Goal: Information Seeking & Learning: Learn about a topic

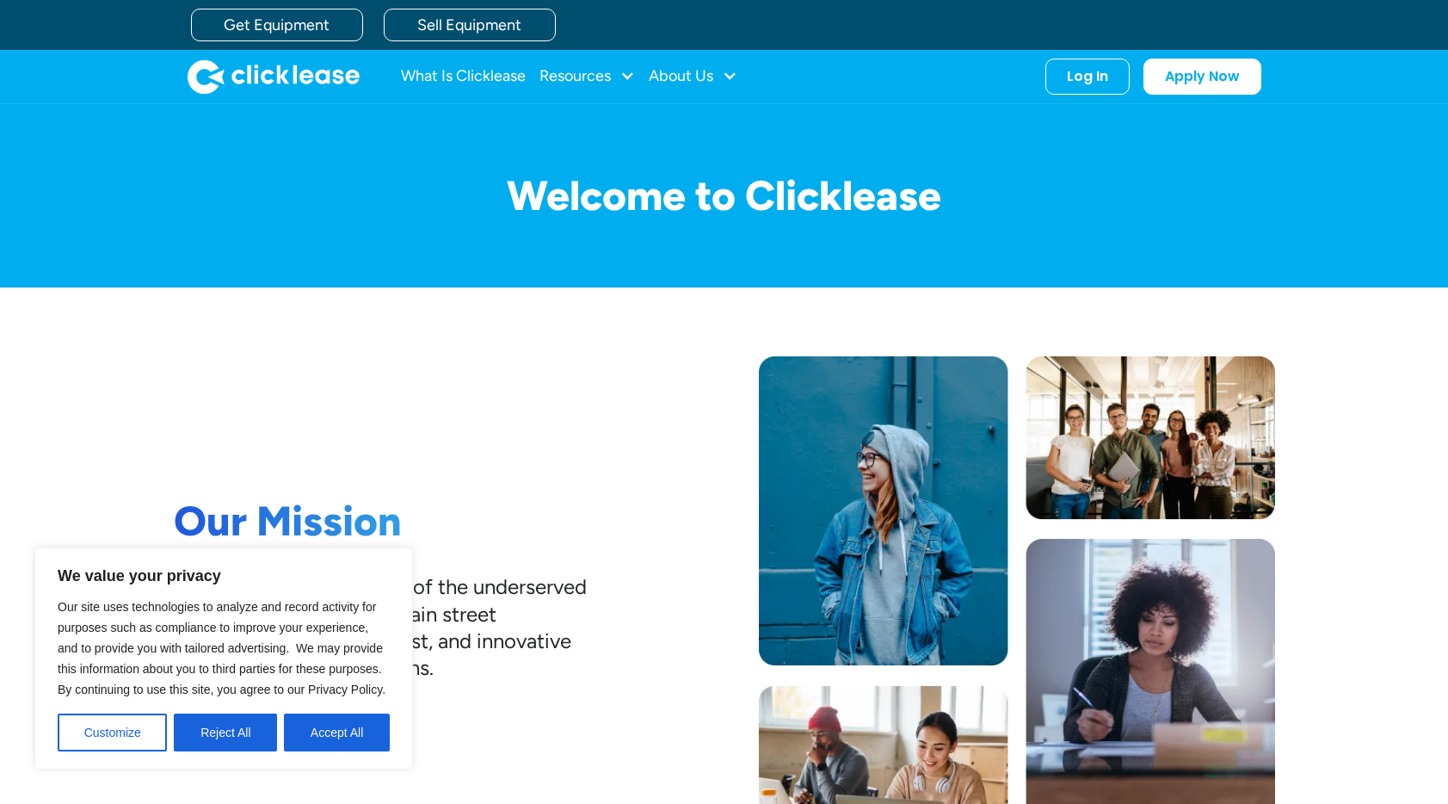
click at [688, 280] on div "Welcome to Clicklease" at bounding box center [725, 195] width 1102 height 183
click at [632, 69] on div at bounding box center [627, 75] width 15 height 15
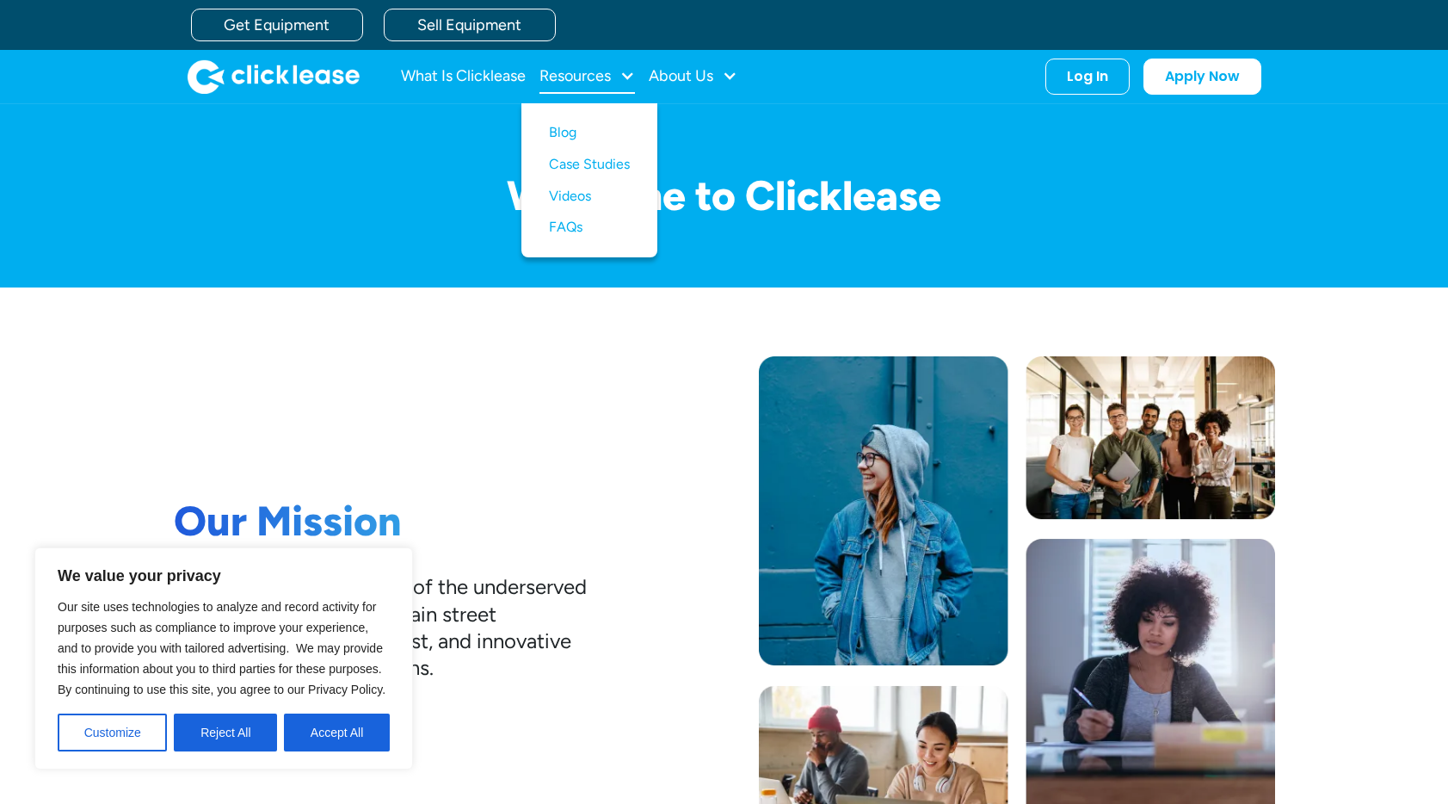
click at [632, 69] on div at bounding box center [627, 75] width 15 height 15
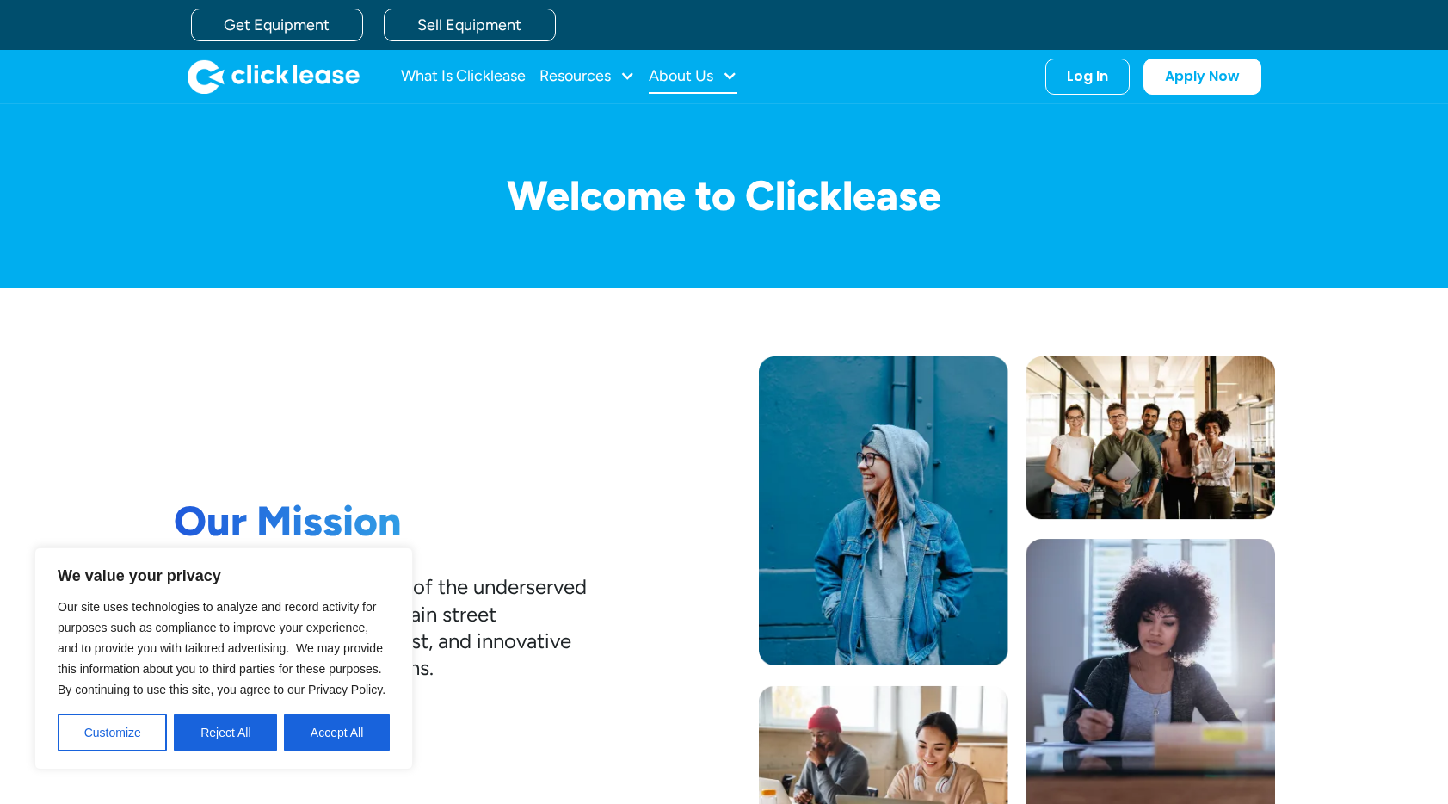
click at [683, 76] on div "About Us" at bounding box center [681, 76] width 65 height 0
click at [417, 17] on link "Sell Equipment" at bounding box center [470, 25] width 172 height 33
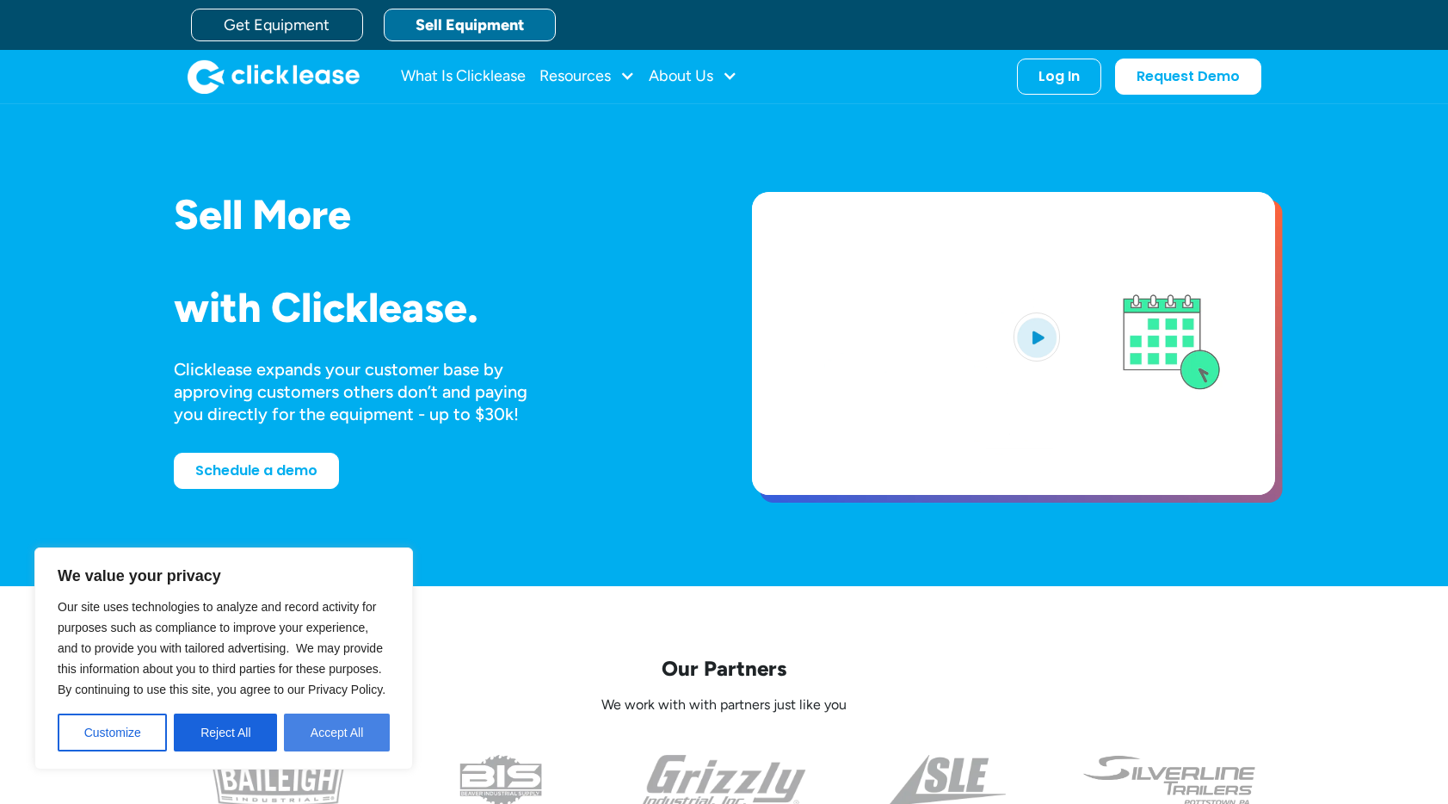
click at [340, 728] on button "Accept All" at bounding box center [337, 732] width 106 height 38
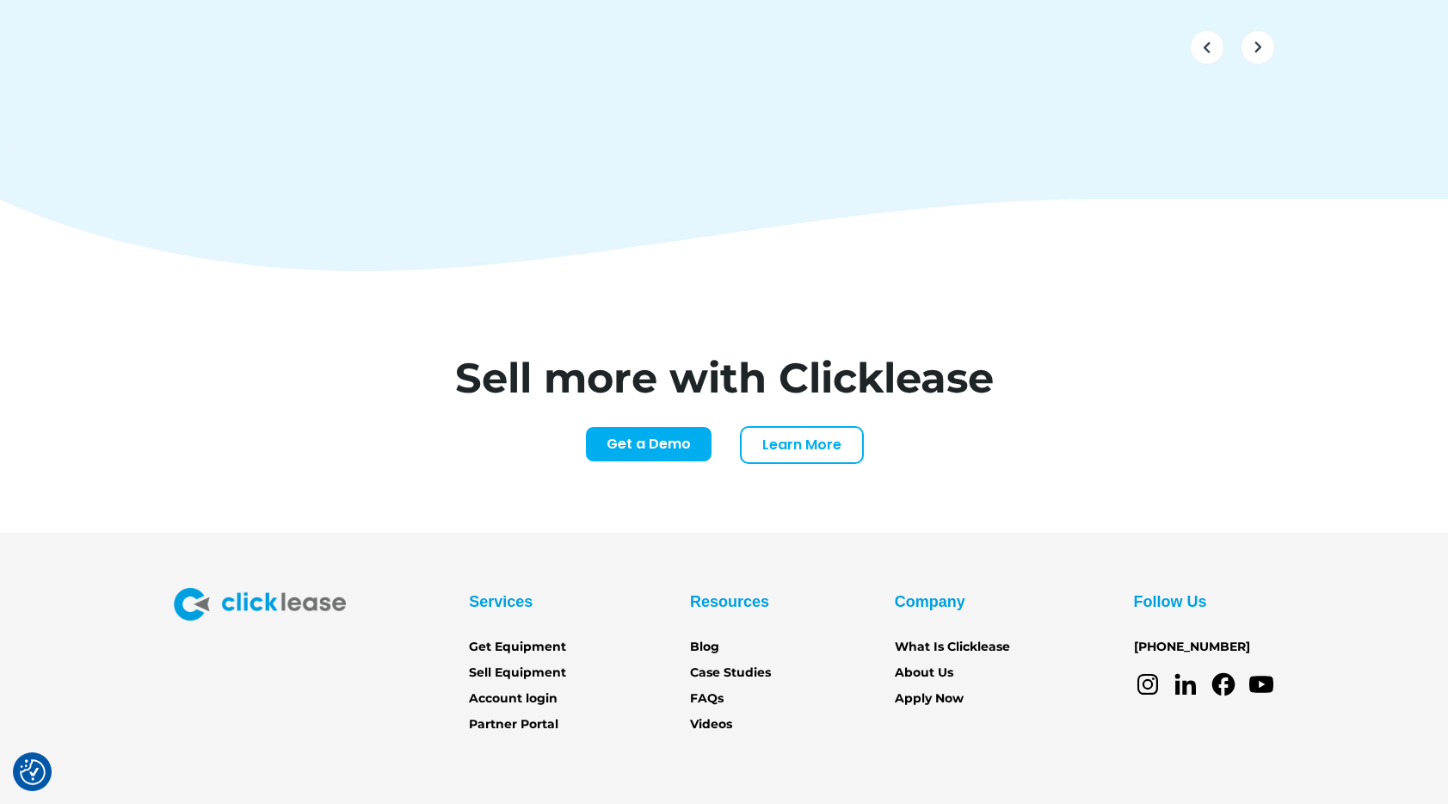
scroll to position [7080, 0]
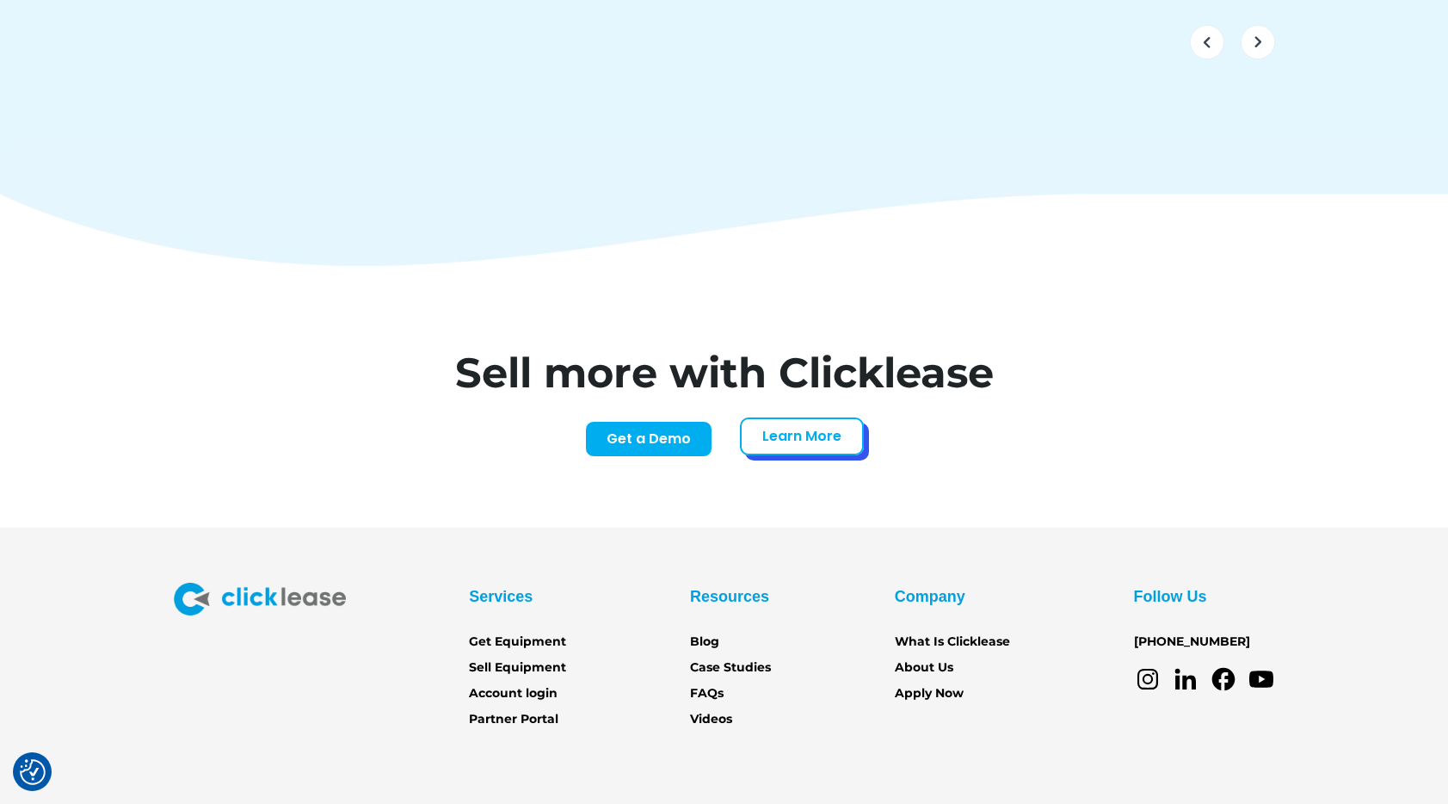
click at [769, 417] on link "Learn More" at bounding box center [802, 436] width 124 height 38
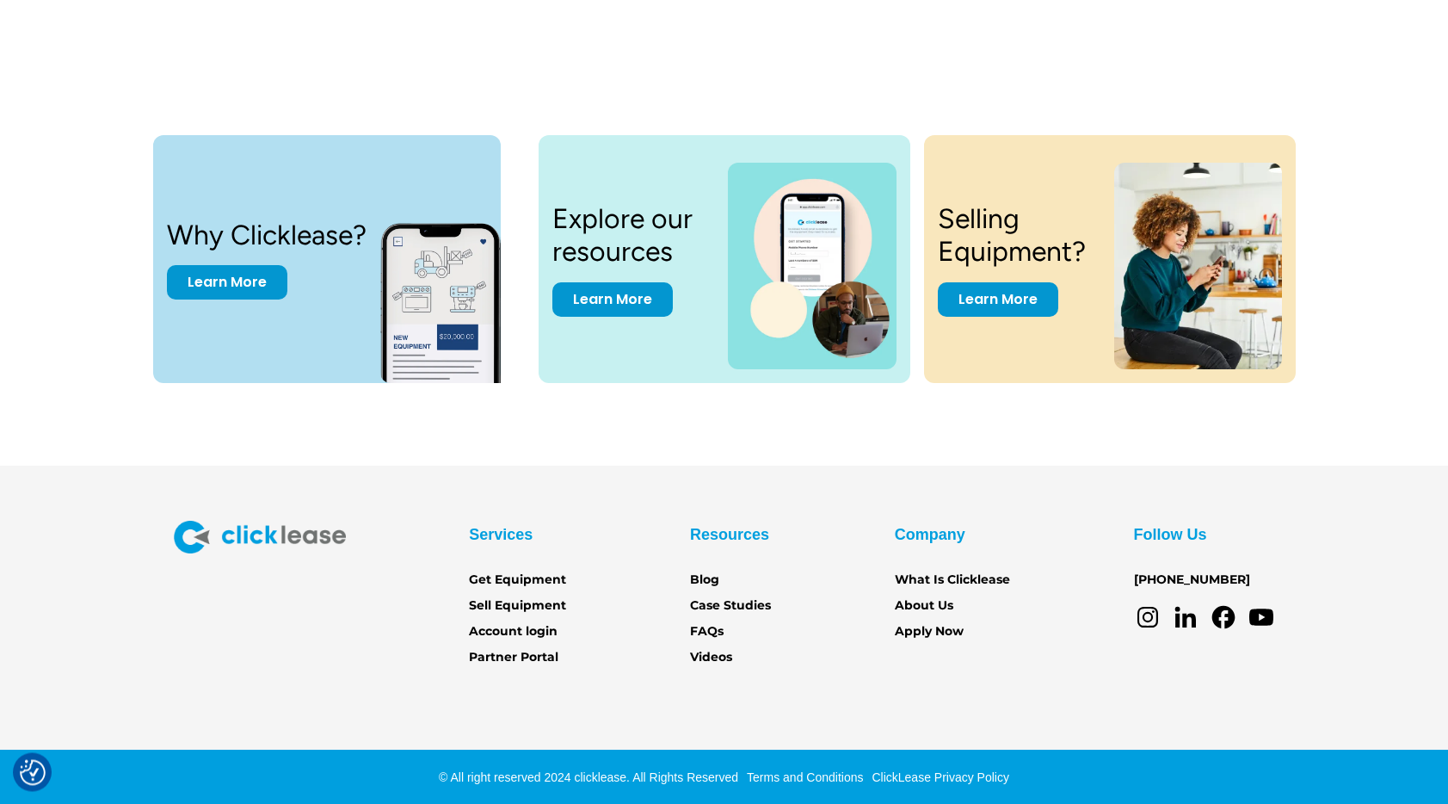
scroll to position [3529, 0]
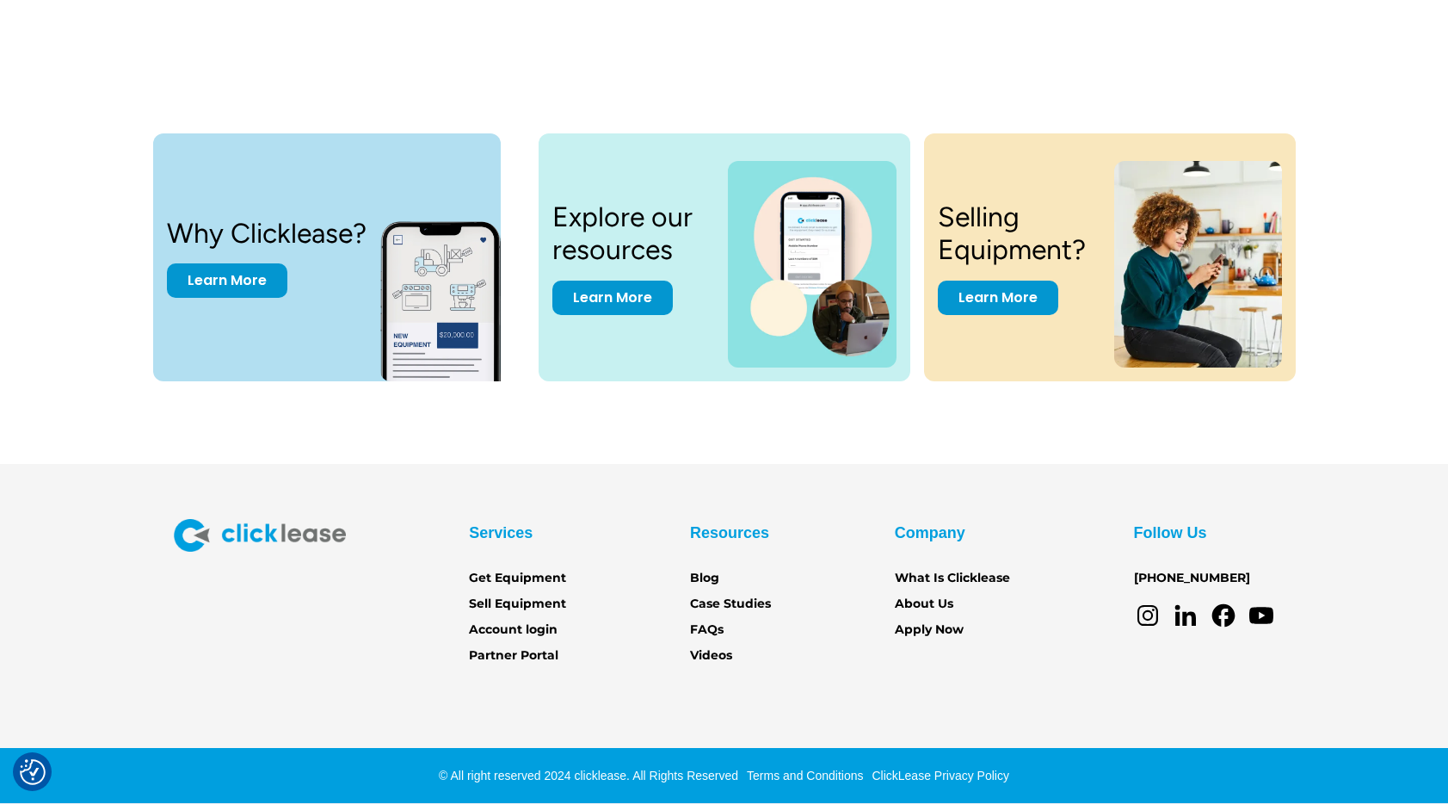
click at [759, 477] on section "Services Get Equipment Sell Equipment Account login Partner Portal Resources Bl…" at bounding box center [724, 634] width 1448 height 340
click at [1190, 620] on icon at bounding box center [1186, 616] width 28 height 28
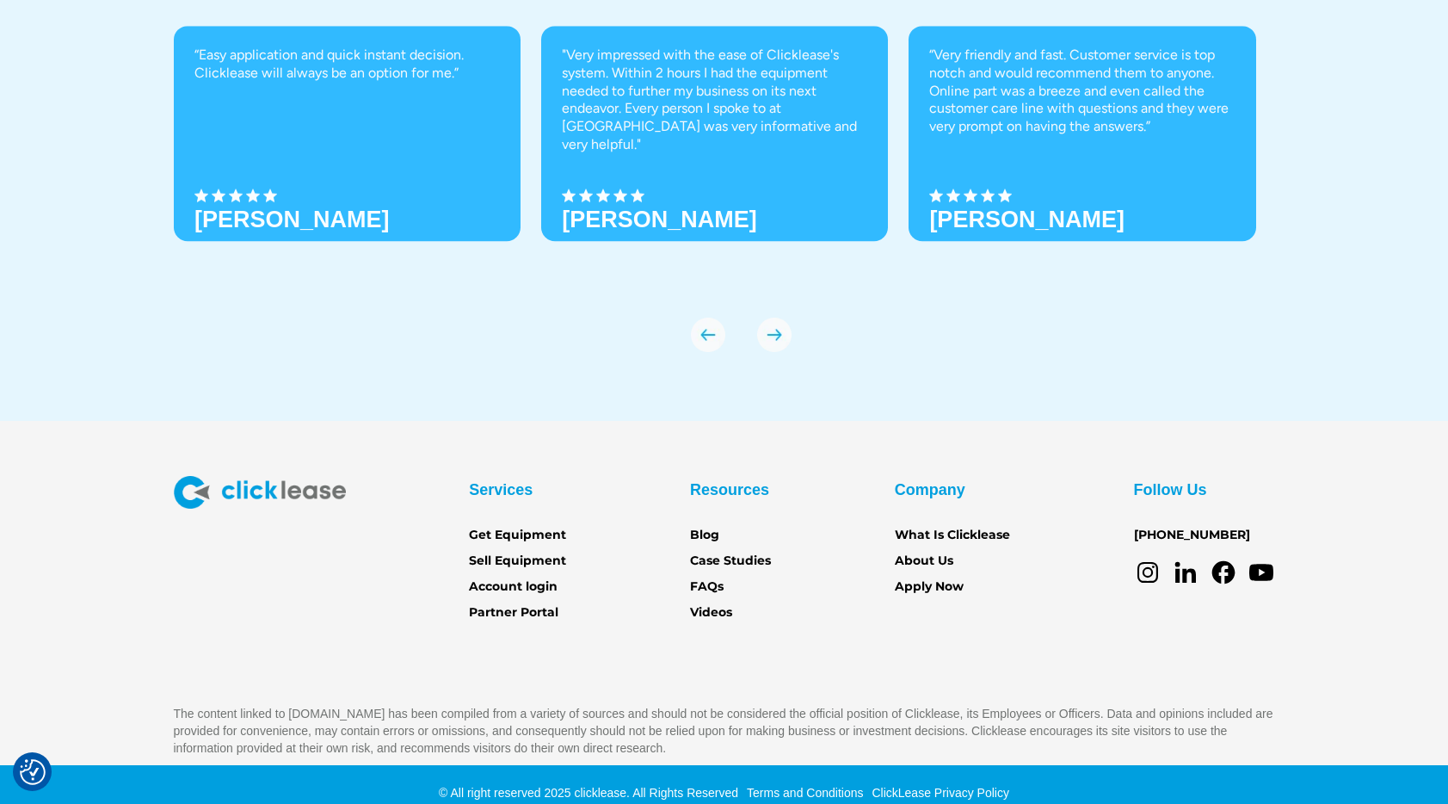
scroll to position [6002, 0]
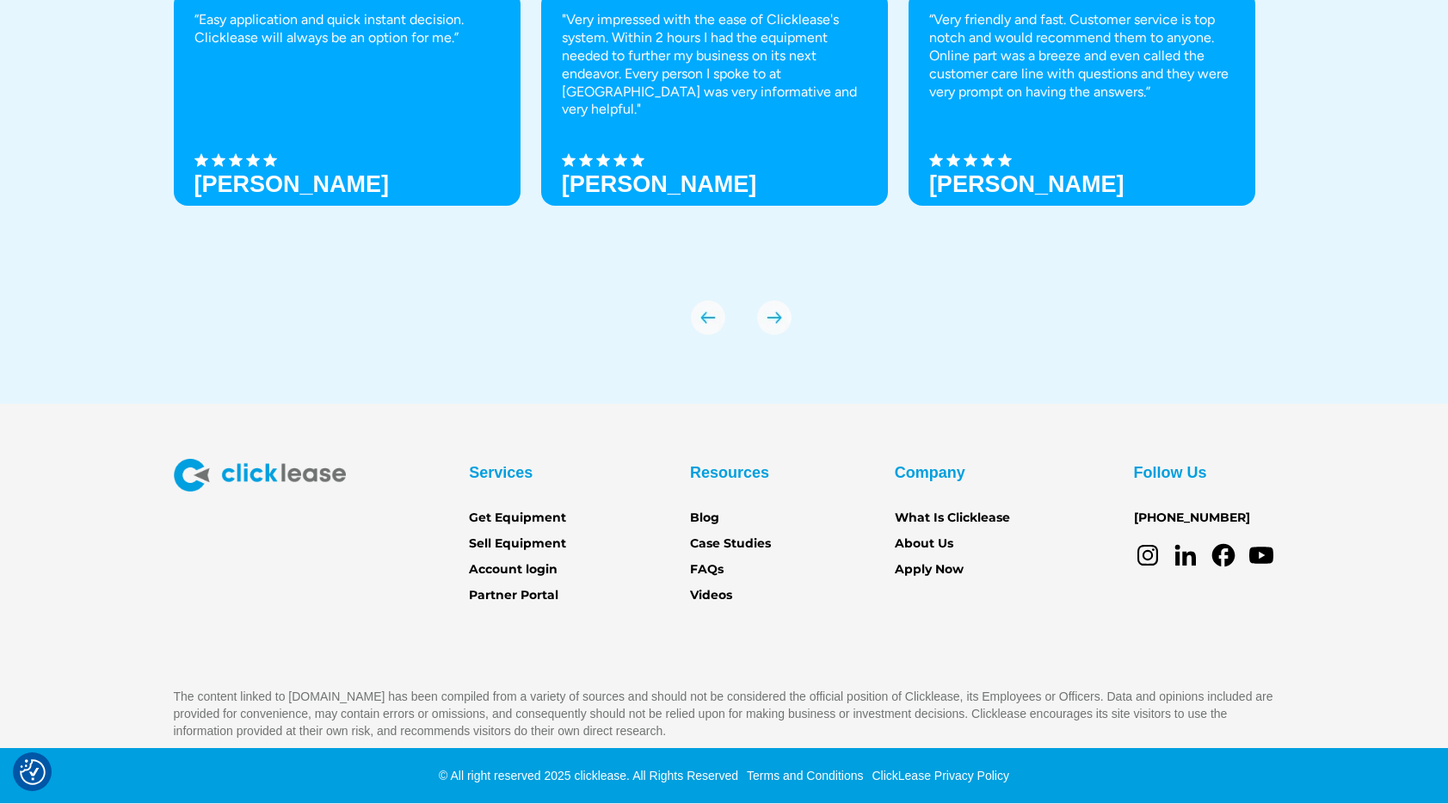
click at [1219, 555] on icon at bounding box center [1223, 555] width 23 height 23
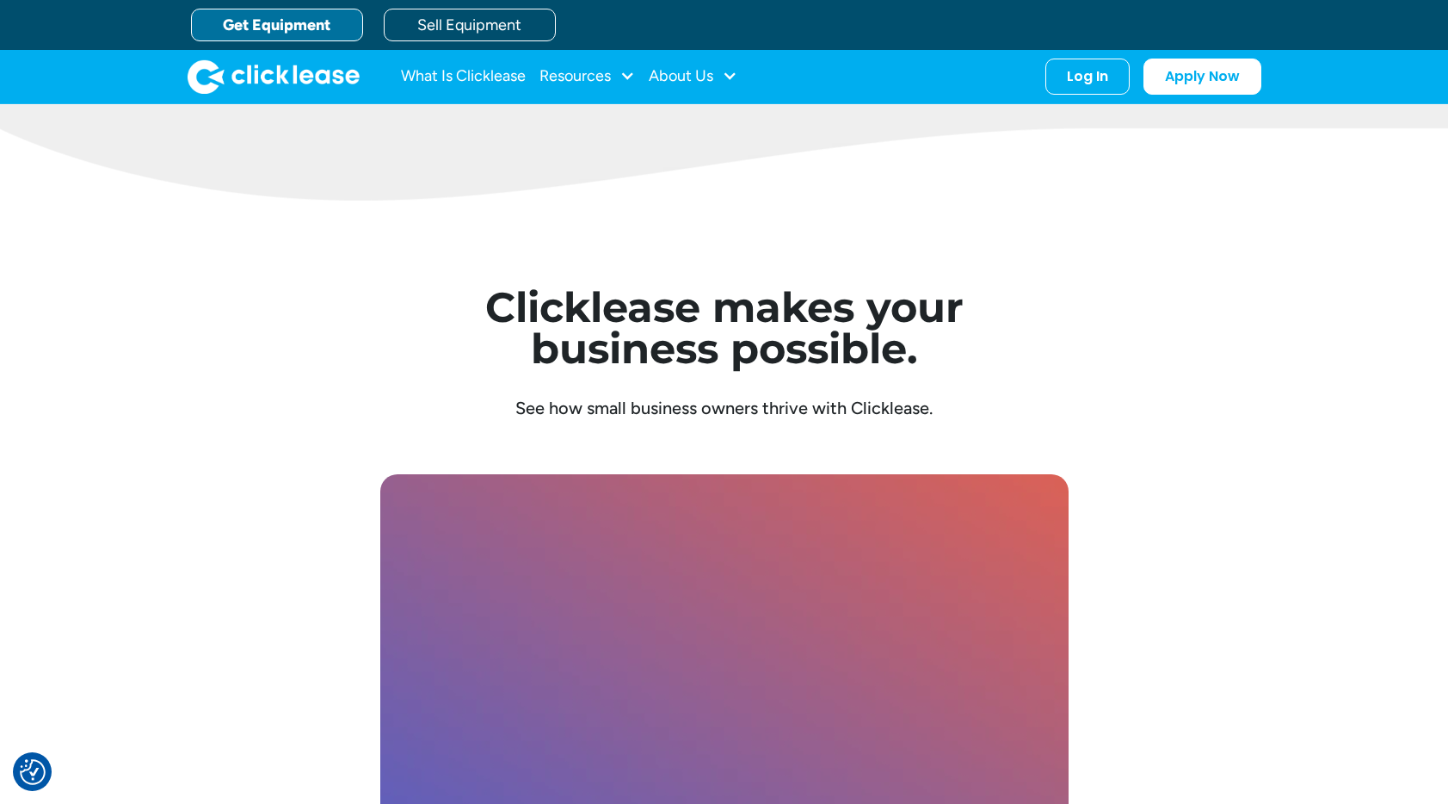
scroll to position [4477, 0]
